Goal: Information Seeking & Learning: Learn about a topic

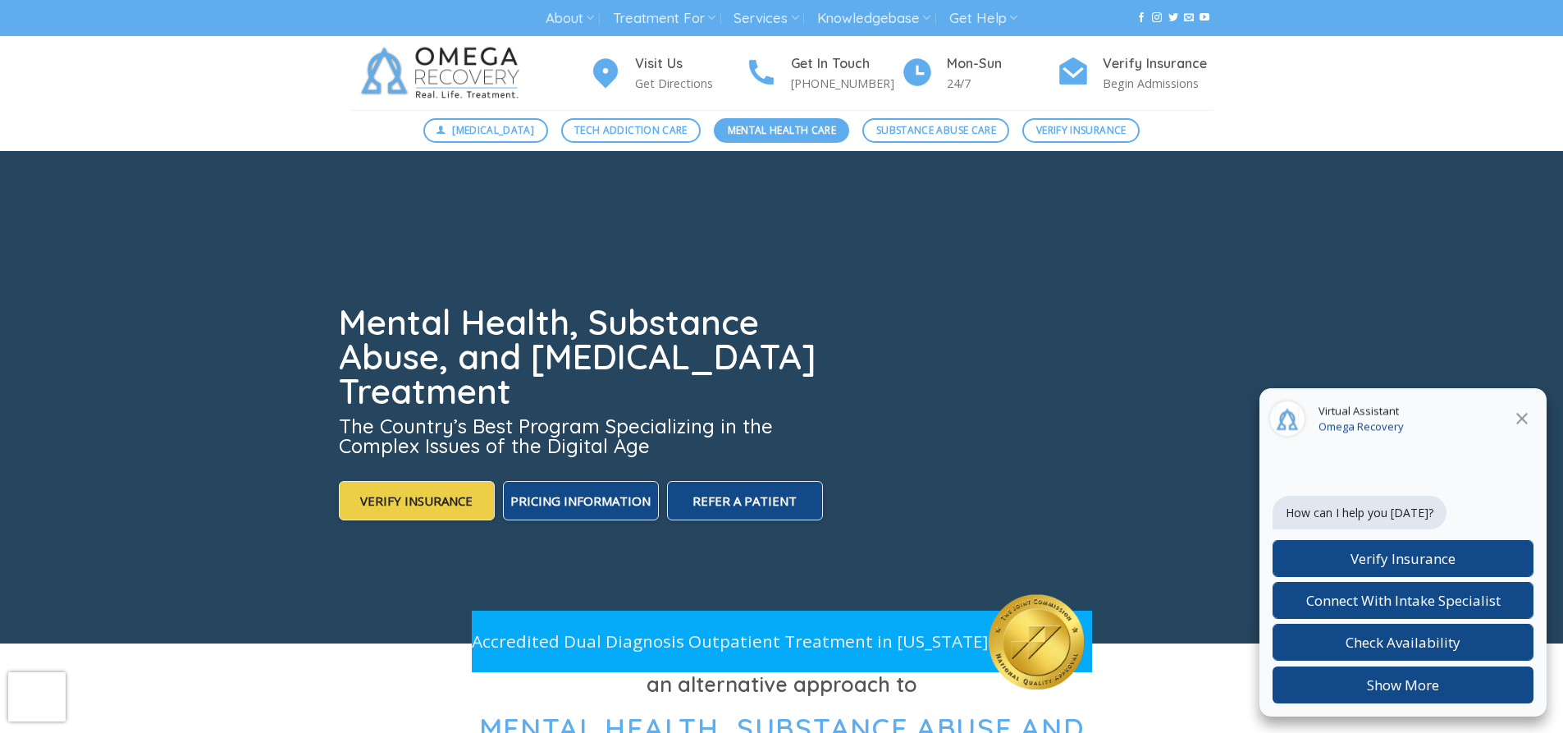
click at [763, 126] on span "Mental Health Care" at bounding box center [782, 130] width 108 height 16
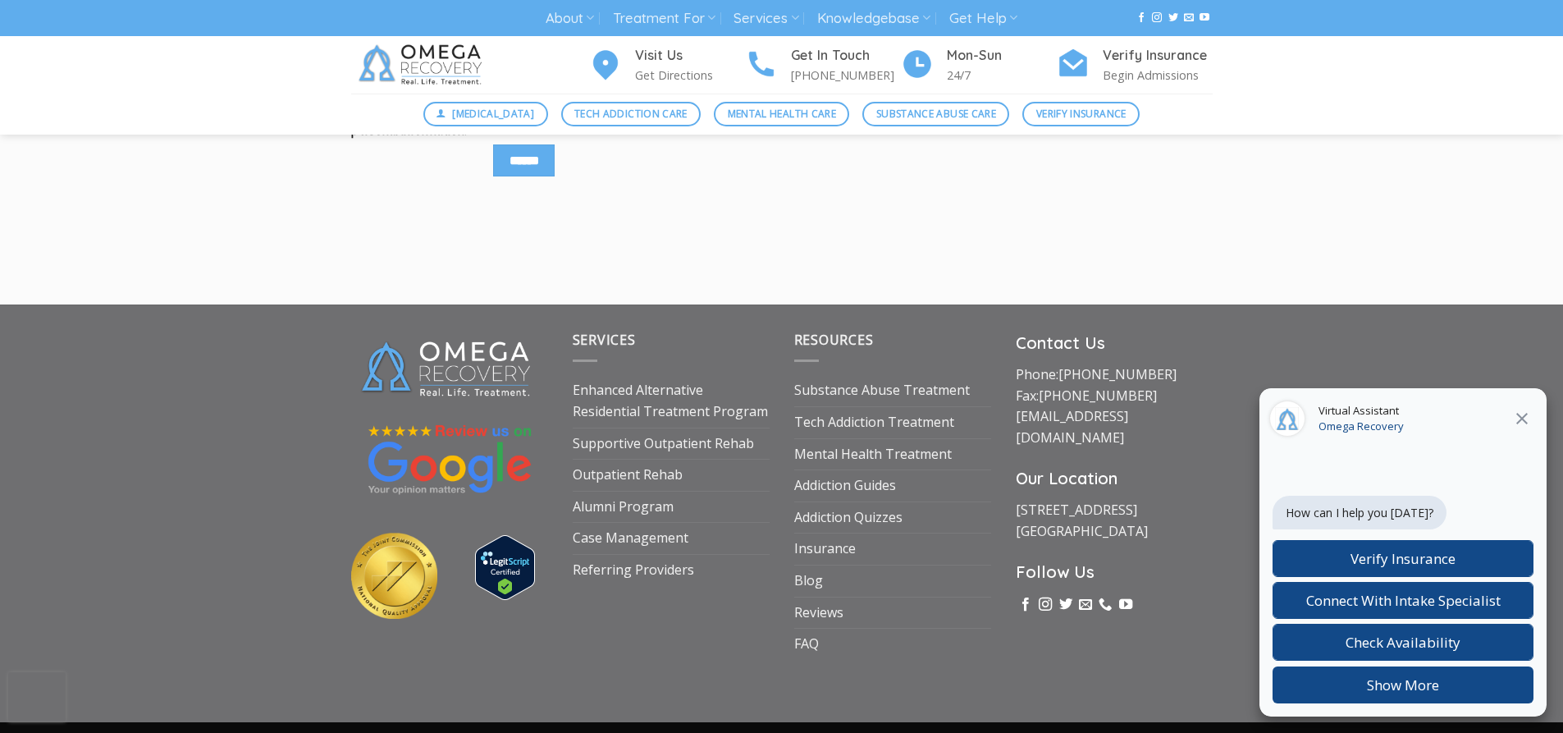
scroll to position [2174, 0]
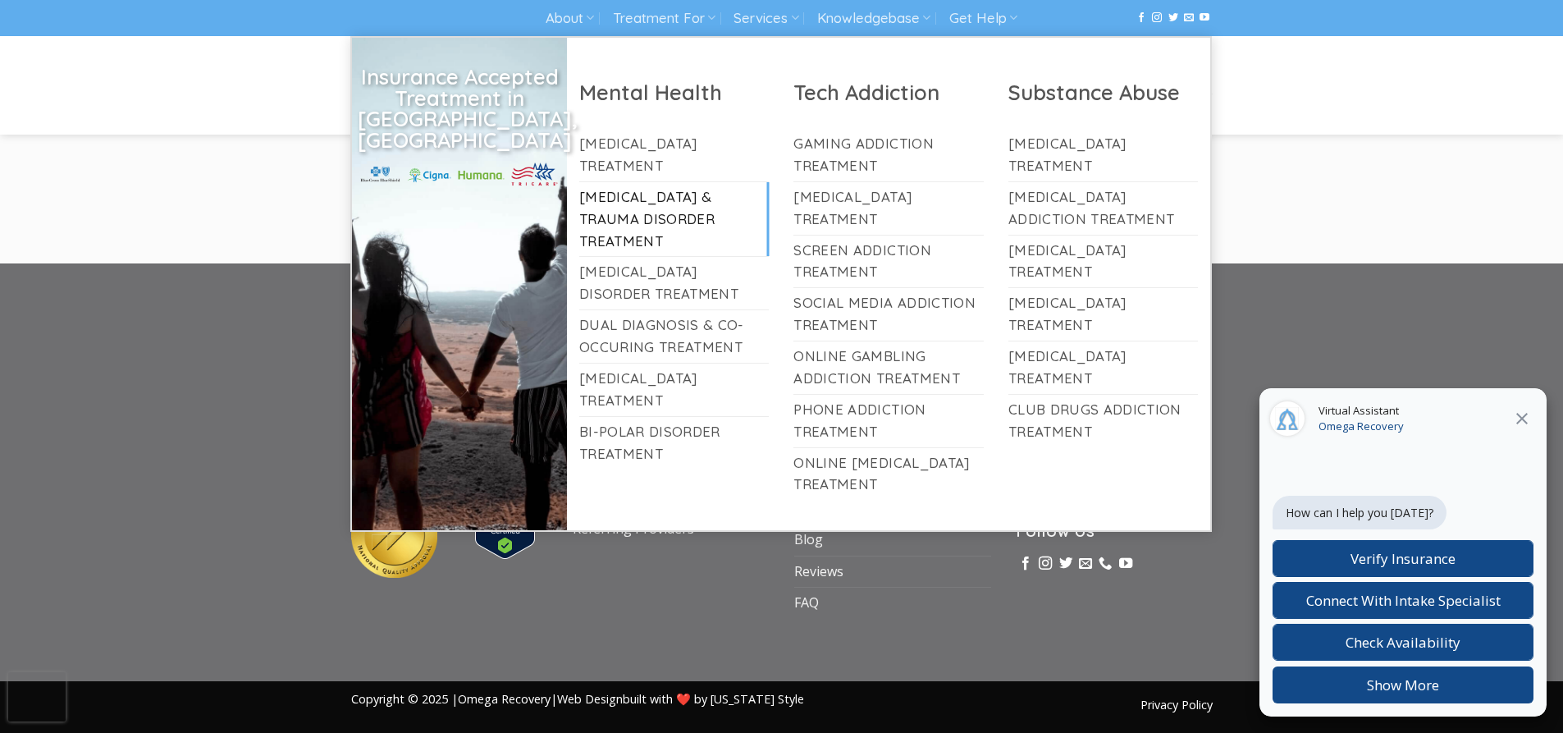
click at [601, 190] on link "[MEDICAL_DATA] & Trauma Disorder Treatment" at bounding box center [674, 219] width 190 height 75
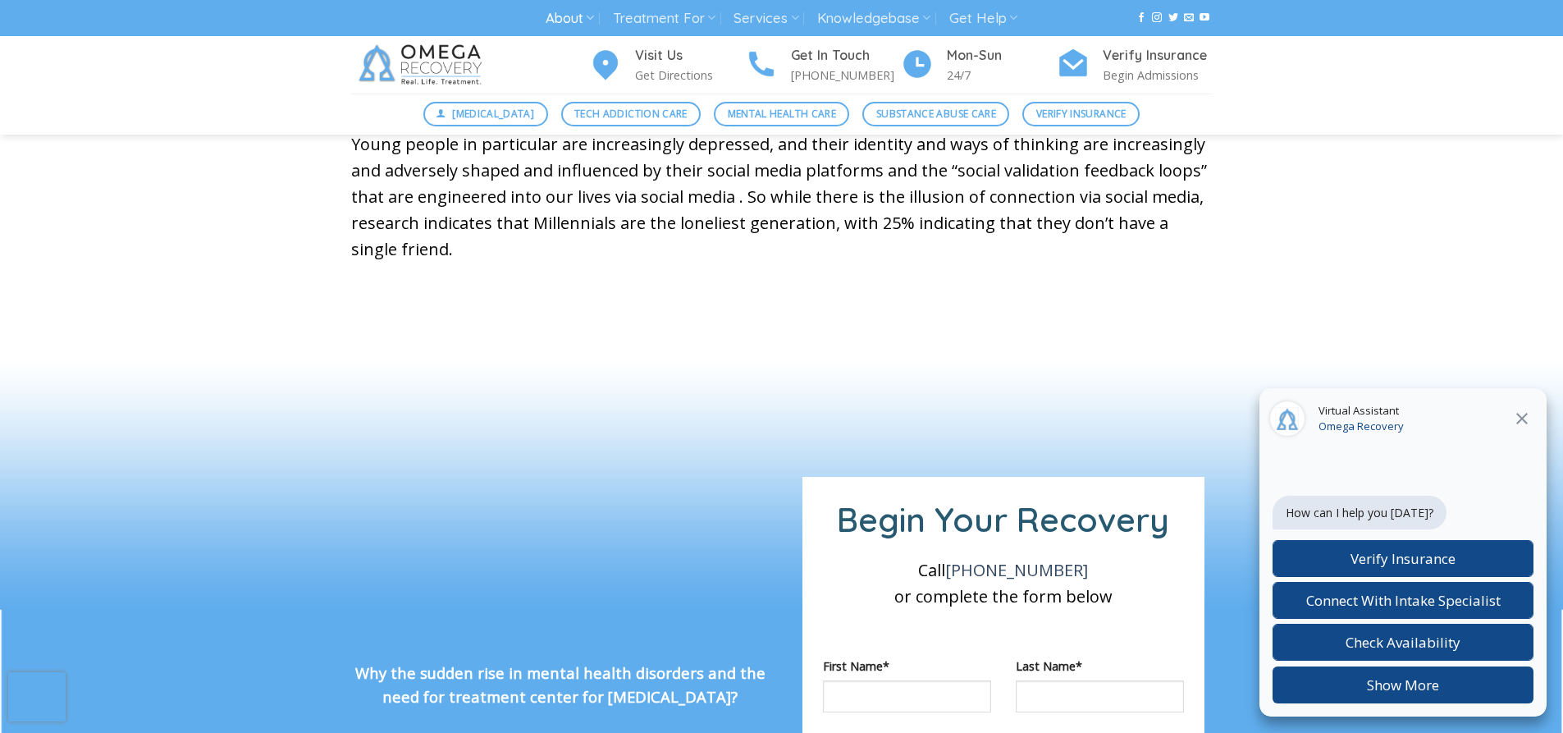
scroll to position [656, 0]
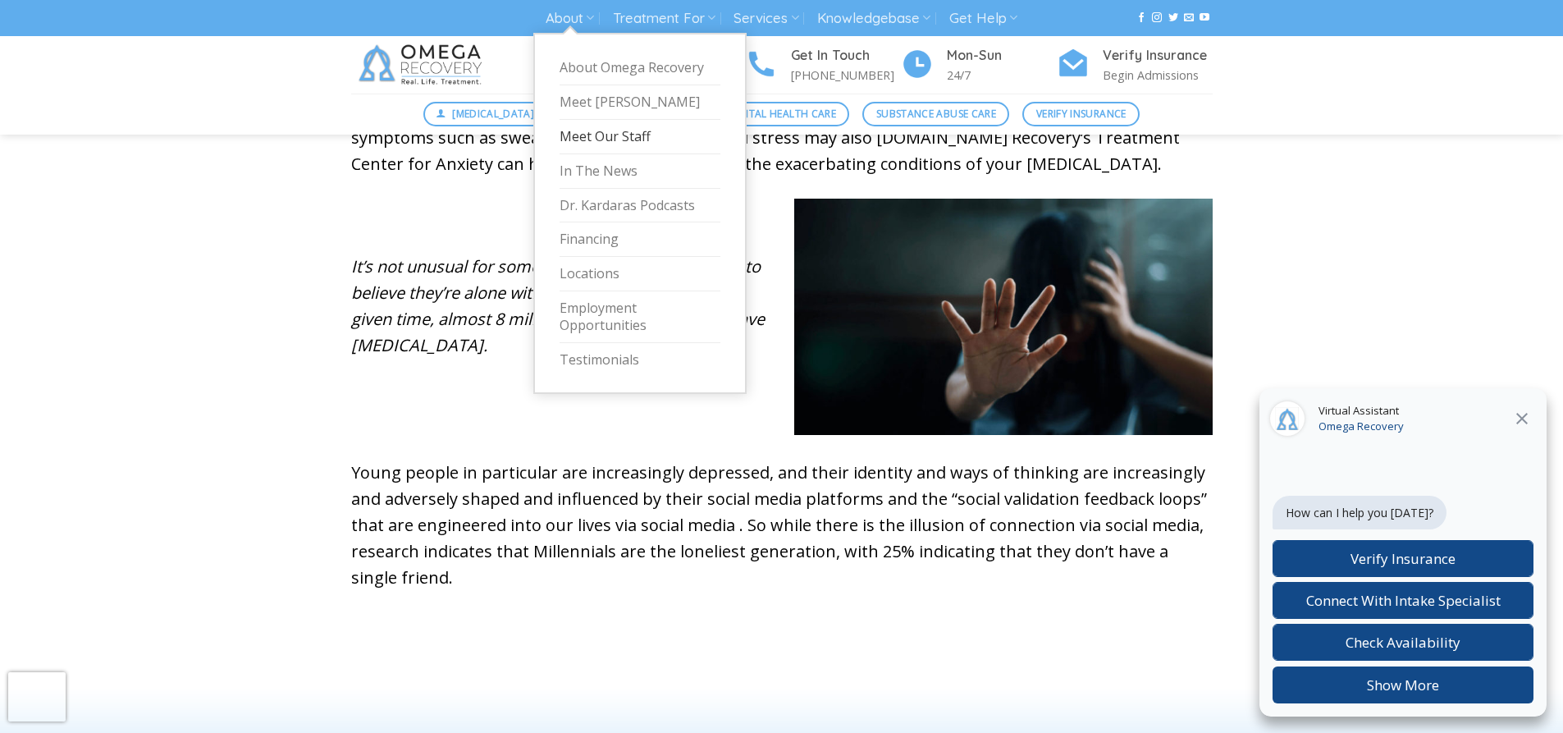
click at [569, 129] on link "Meet Our Staff" at bounding box center [640, 137] width 161 height 34
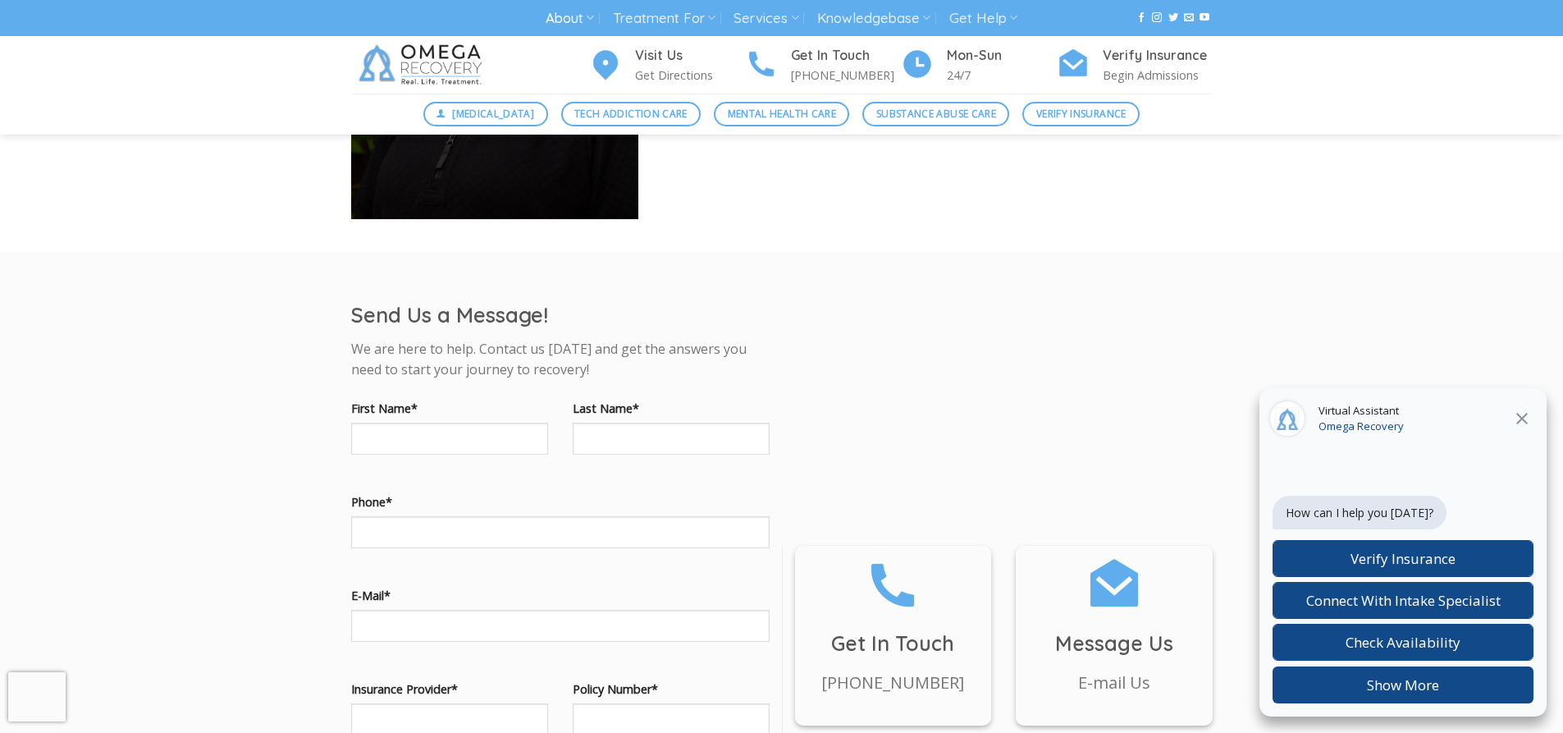
scroll to position [7303, 0]
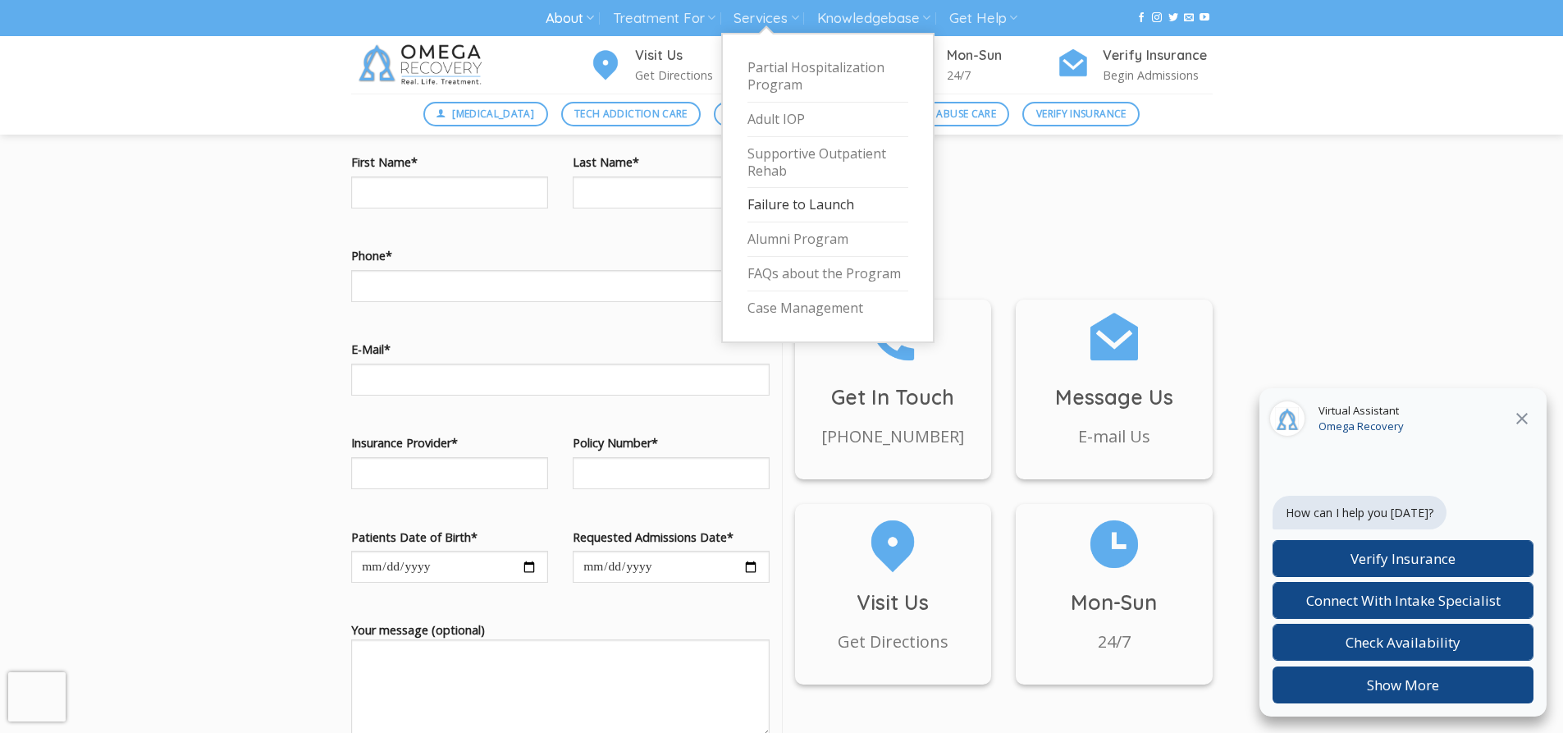
click at [807, 199] on link "Failure to Launch" at bounding box center [828, 205] width 161 height 34
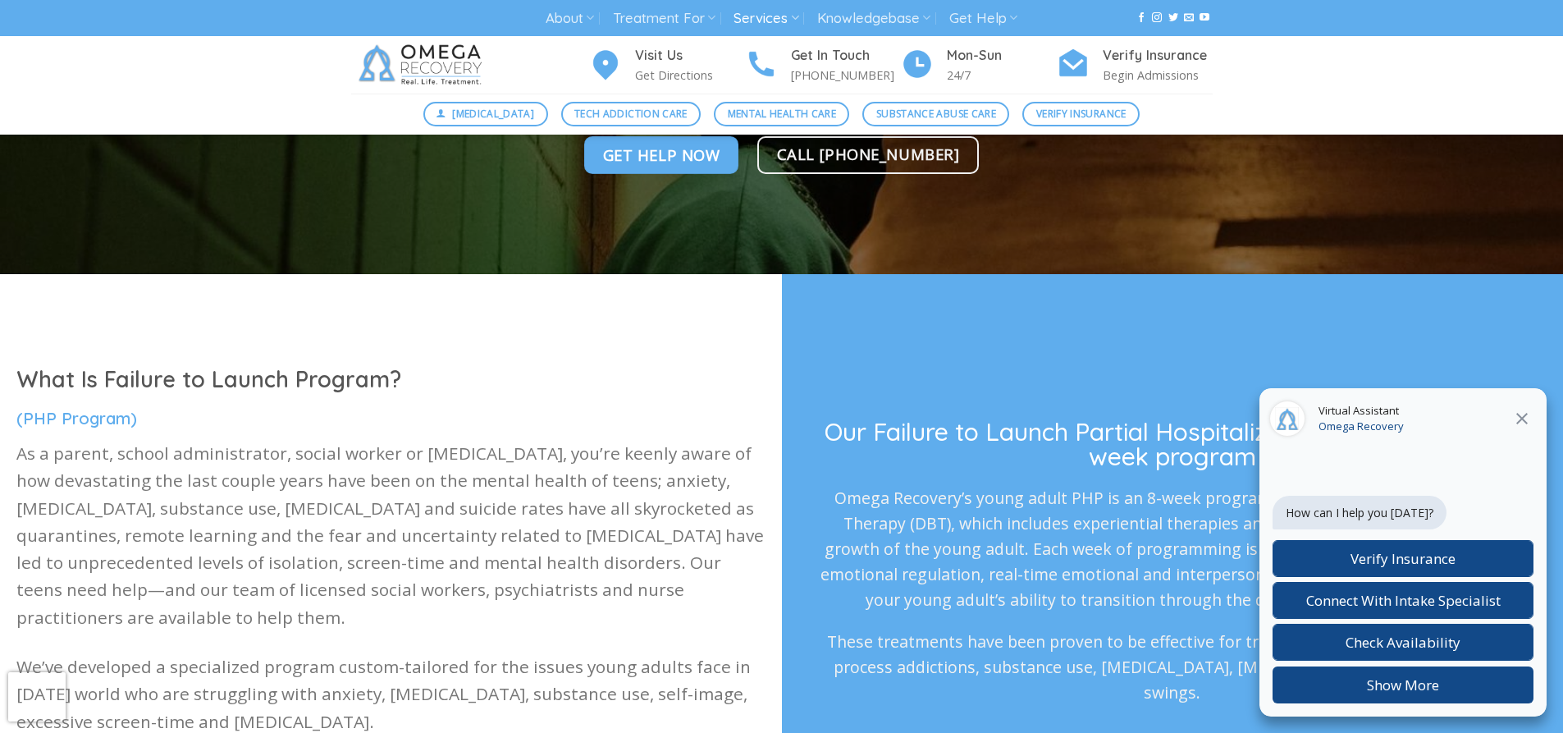
scroll to position [328, 0]
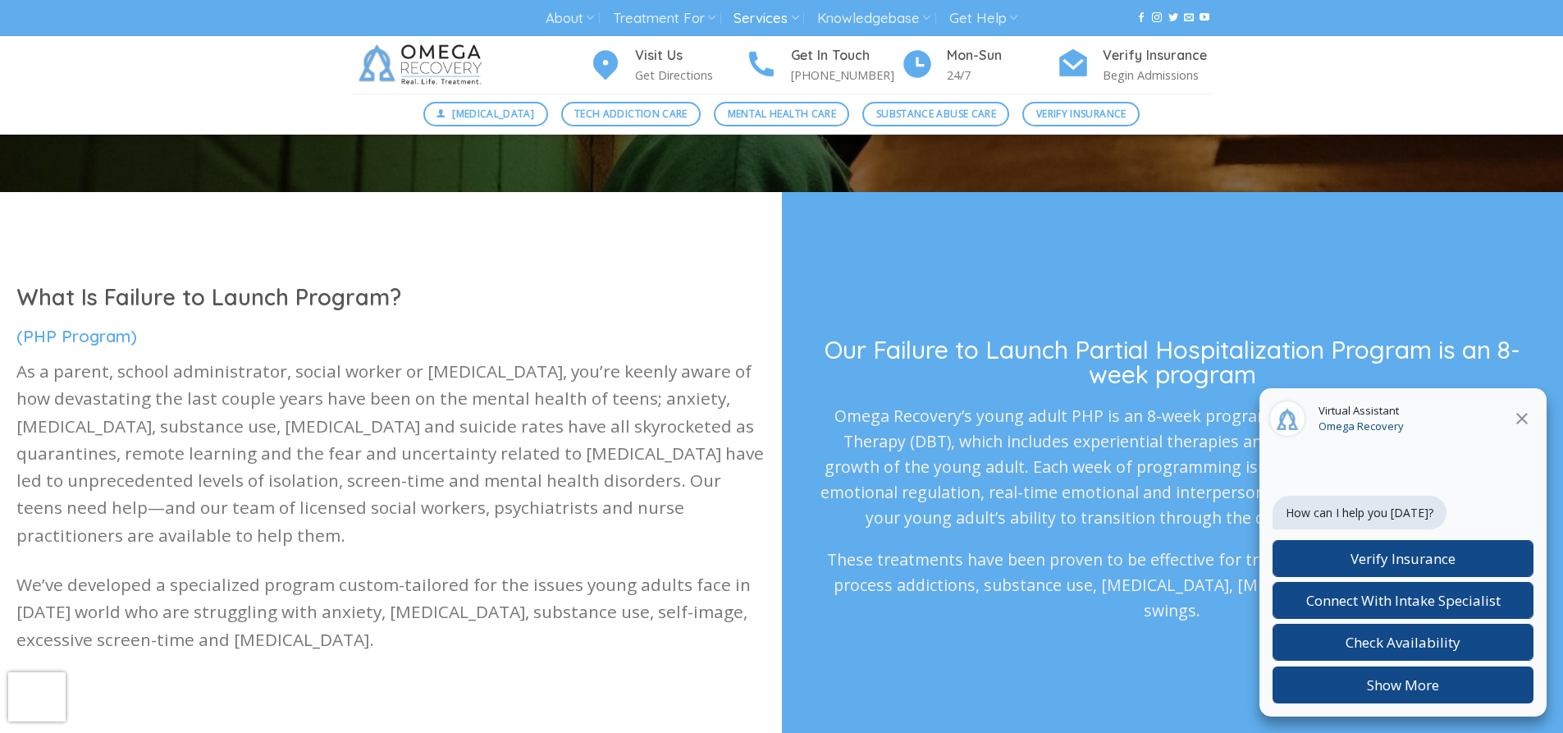
click at [1522, 415] on icon at bounding box center [1522, 419] width 20 height 20
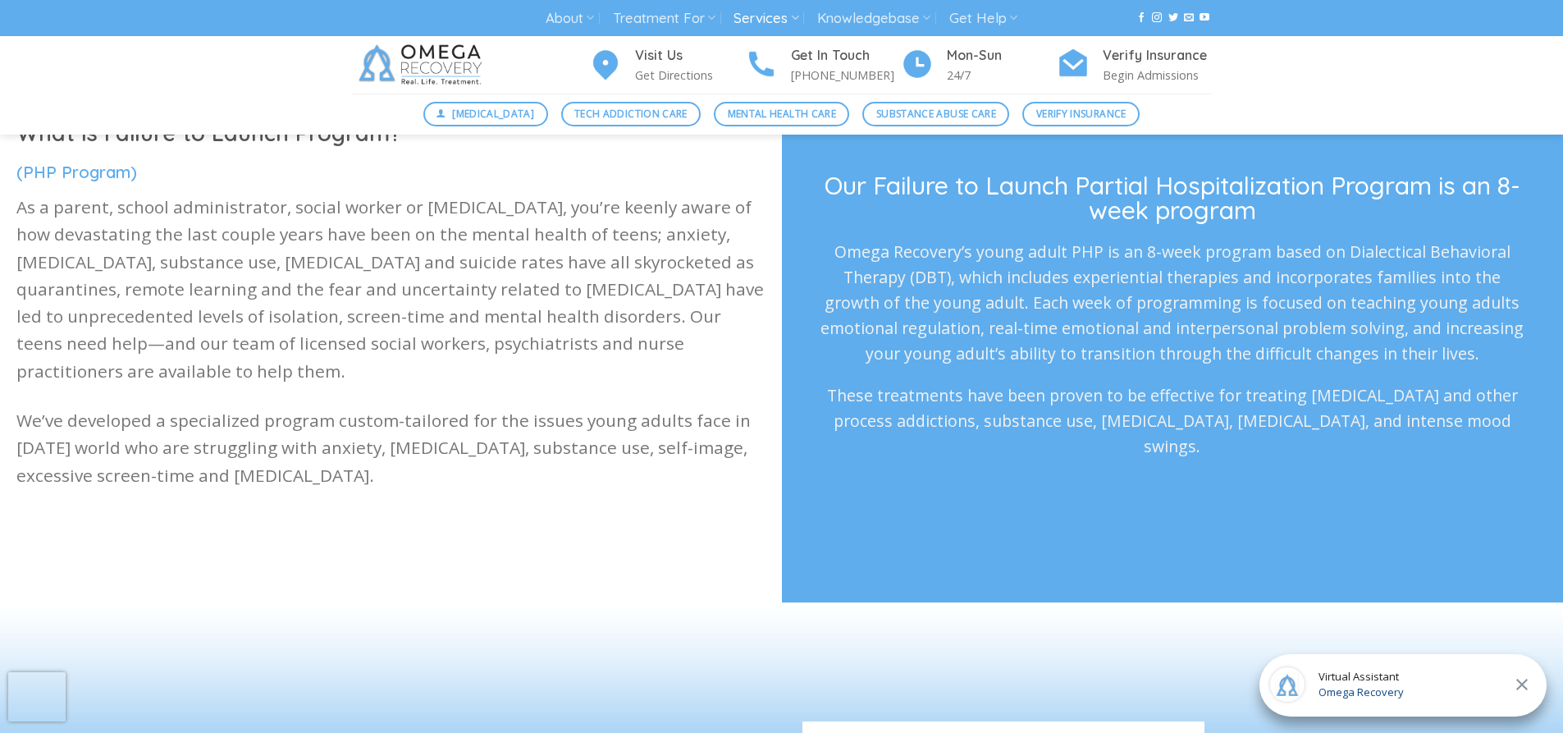
scroll to position [164, 0]
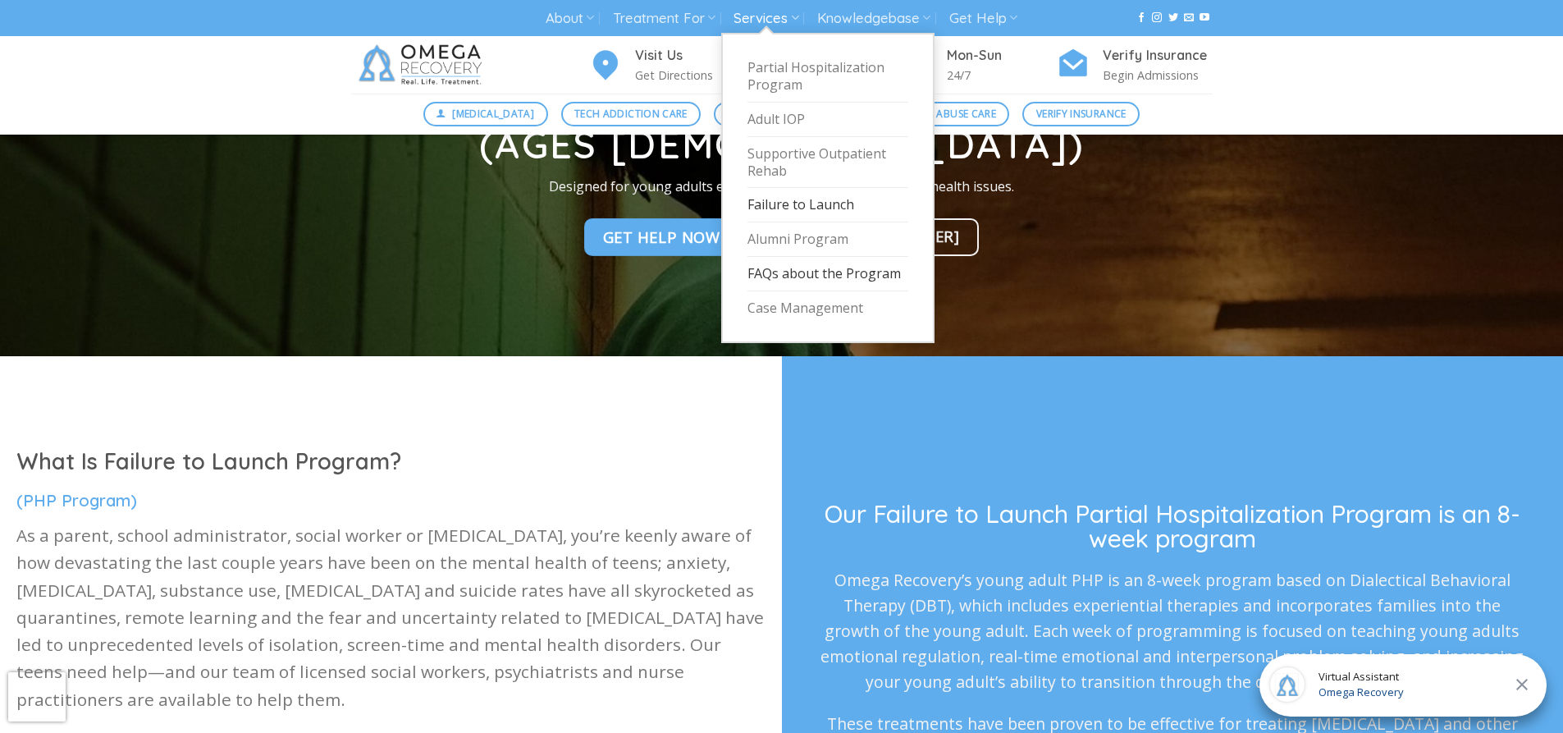
click at [791, 271] on link "FAQs about the Program" at bounding box center [828, 274] width 161 height 34
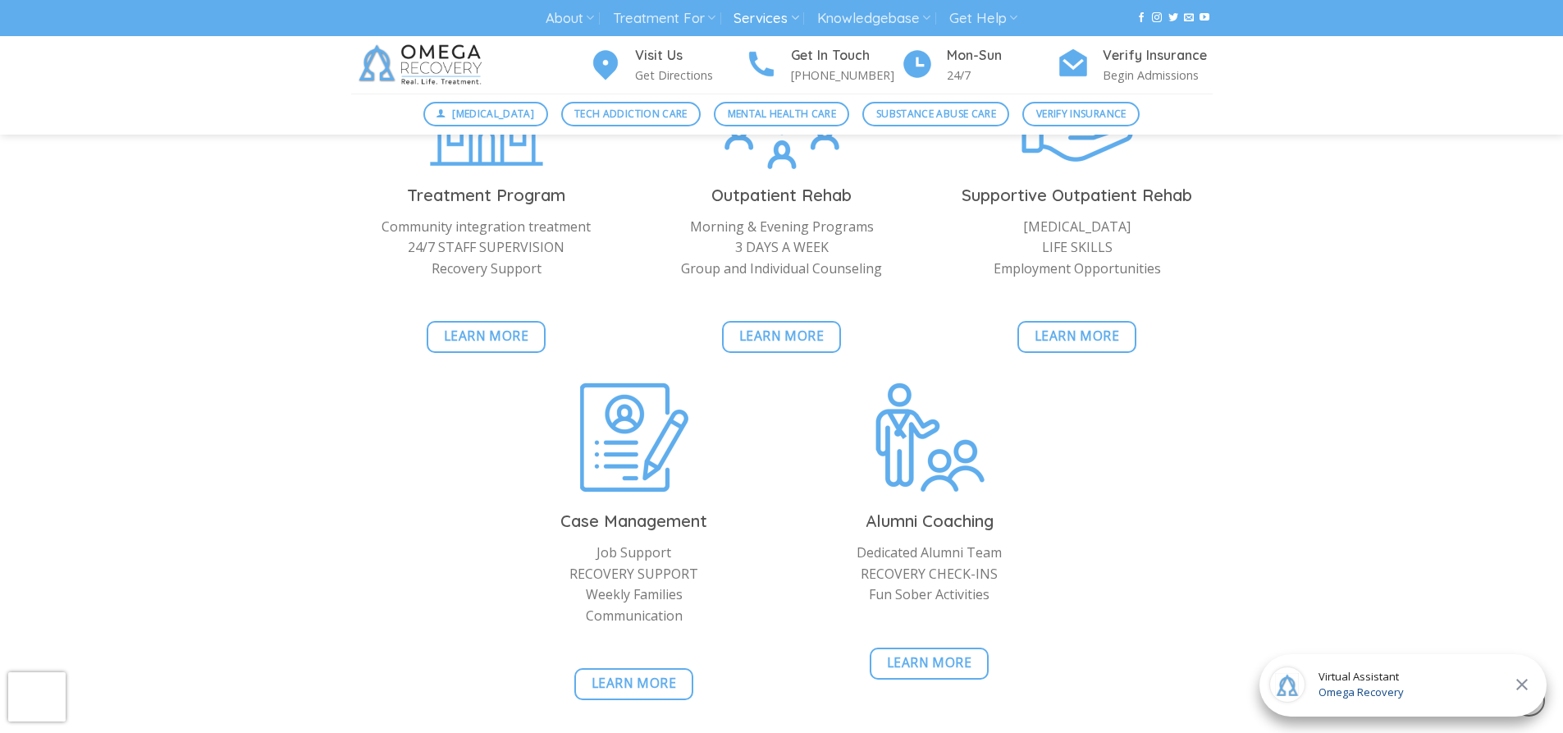
scroll to position [1641, 0]
